Goal: Transaction & Acquisition: Purchase product/service

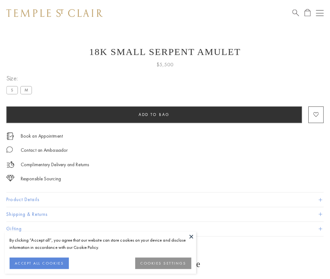
scroll to position [24, 0]
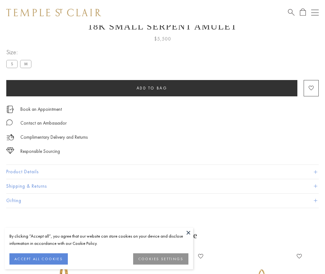
click at [152, 88] on span "Add to bag" at bounding box center [152, 87] width 31 height 5
